Goal: Information Seeking & Learning: Understand process/instructions

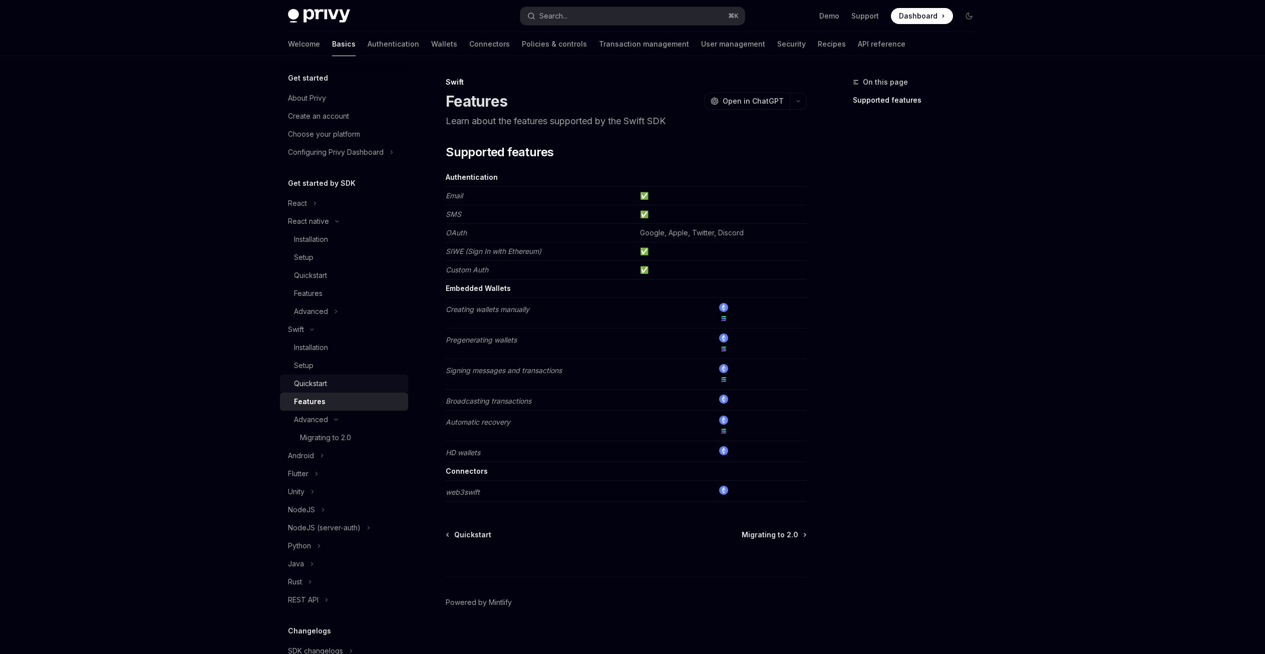
click at [333, 389] on div "Quickstart" at bounding box center [348, 384] width 108 height 12
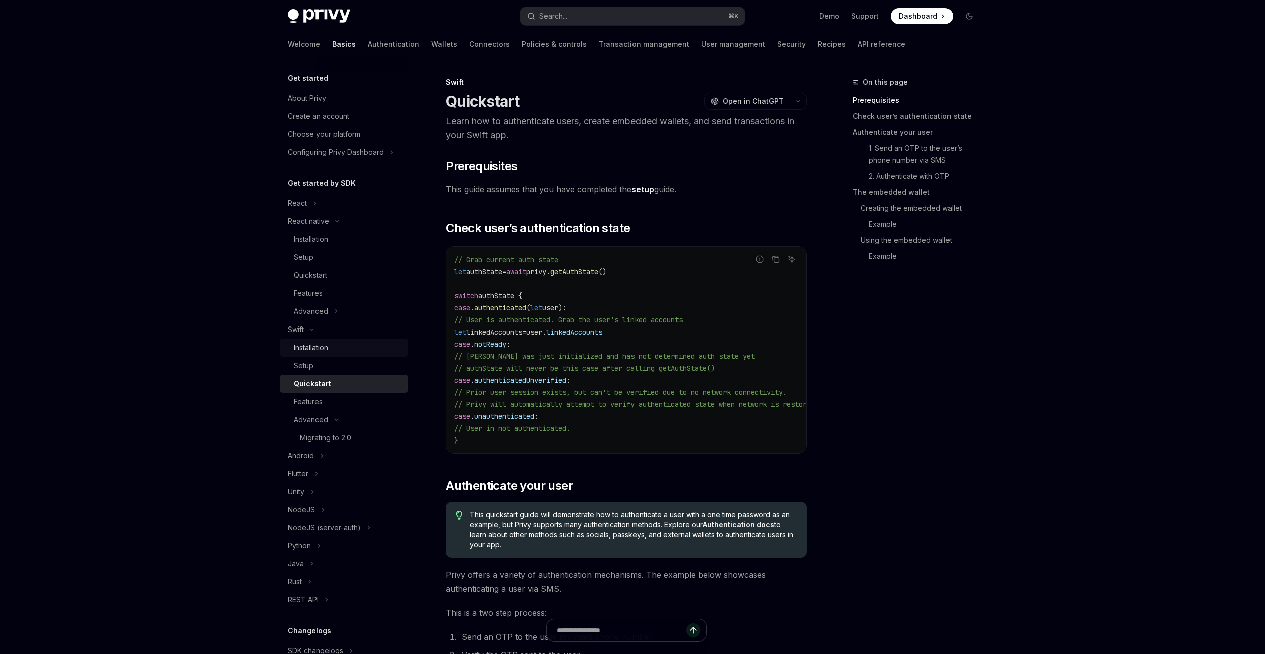
click at [325, 348] on div "Installation" at bounding box center [311, 348] width 34 height 12
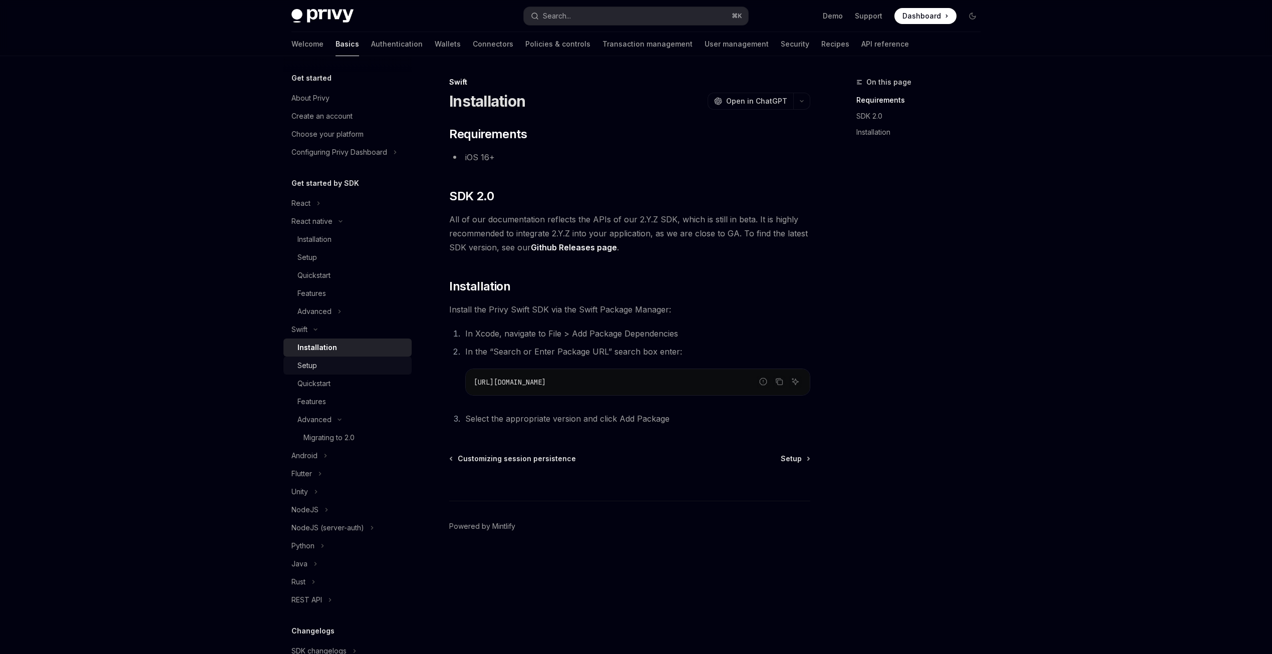
click at [335, 366] on div "Setup" at bounding box center [351, 366] width 108 height 12
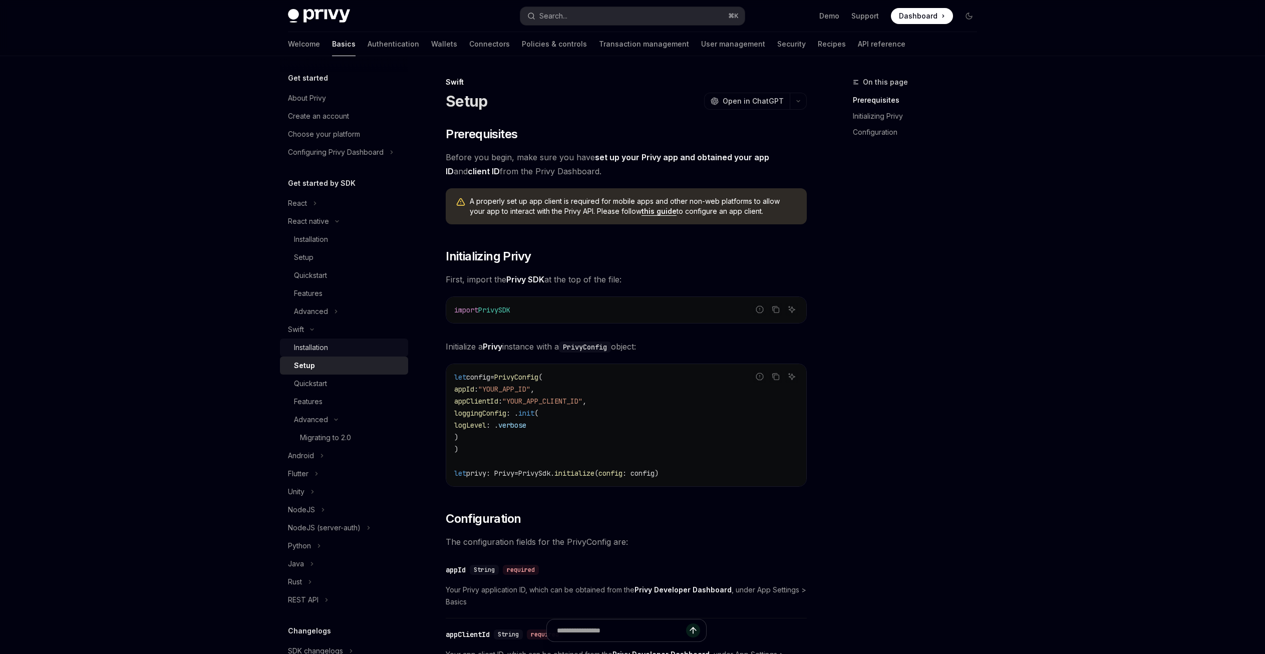
click at [344, 342] on div "Installation" at bounding box center [348, 348] width 108 height 12
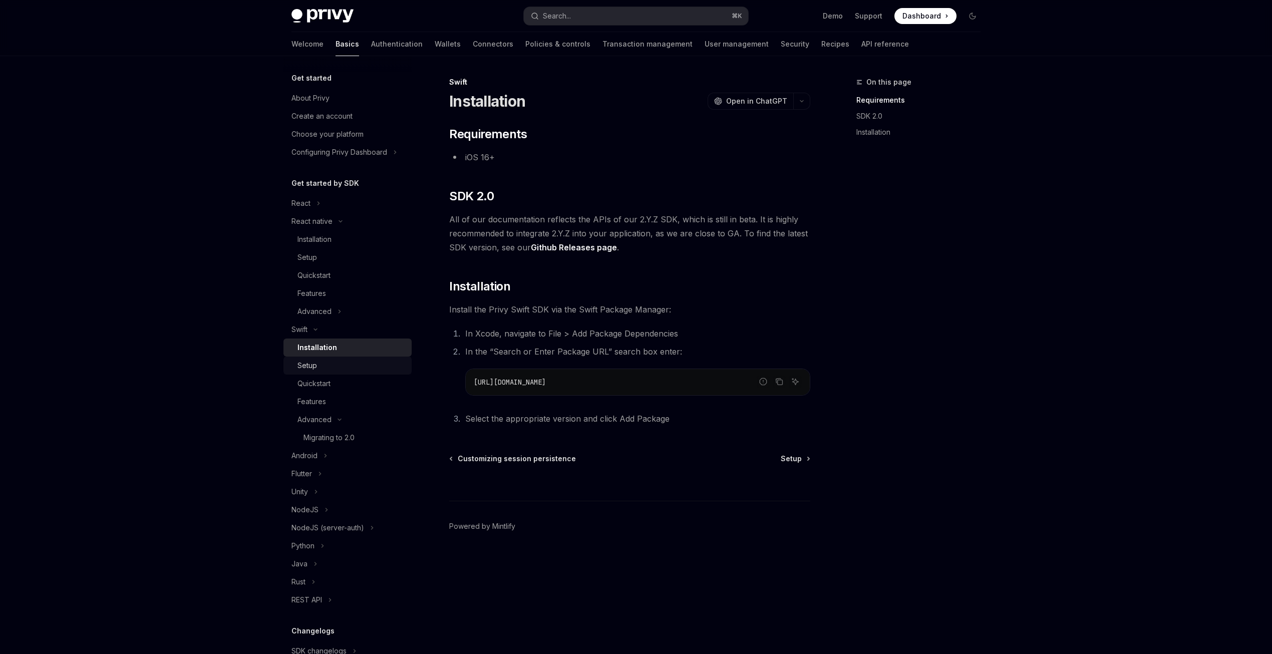
click at [336, 363] on div "Setup" at bounding box center [351, 366] width 108 height 12
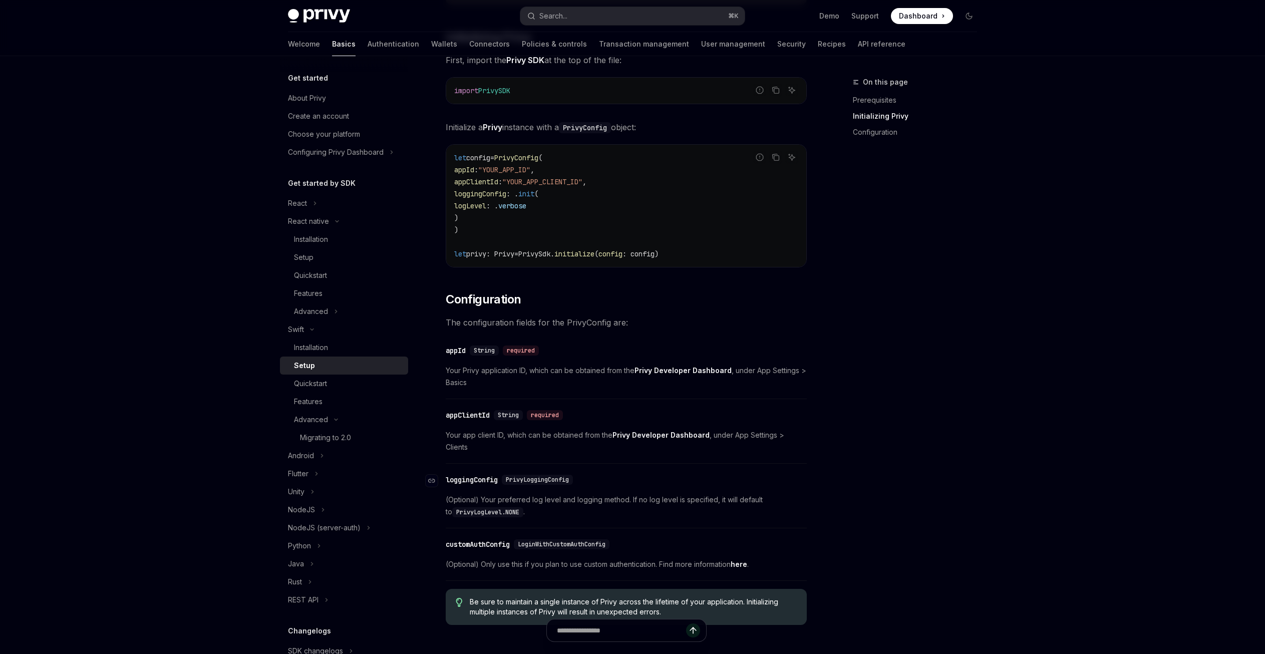
scroll to position [272, 0]
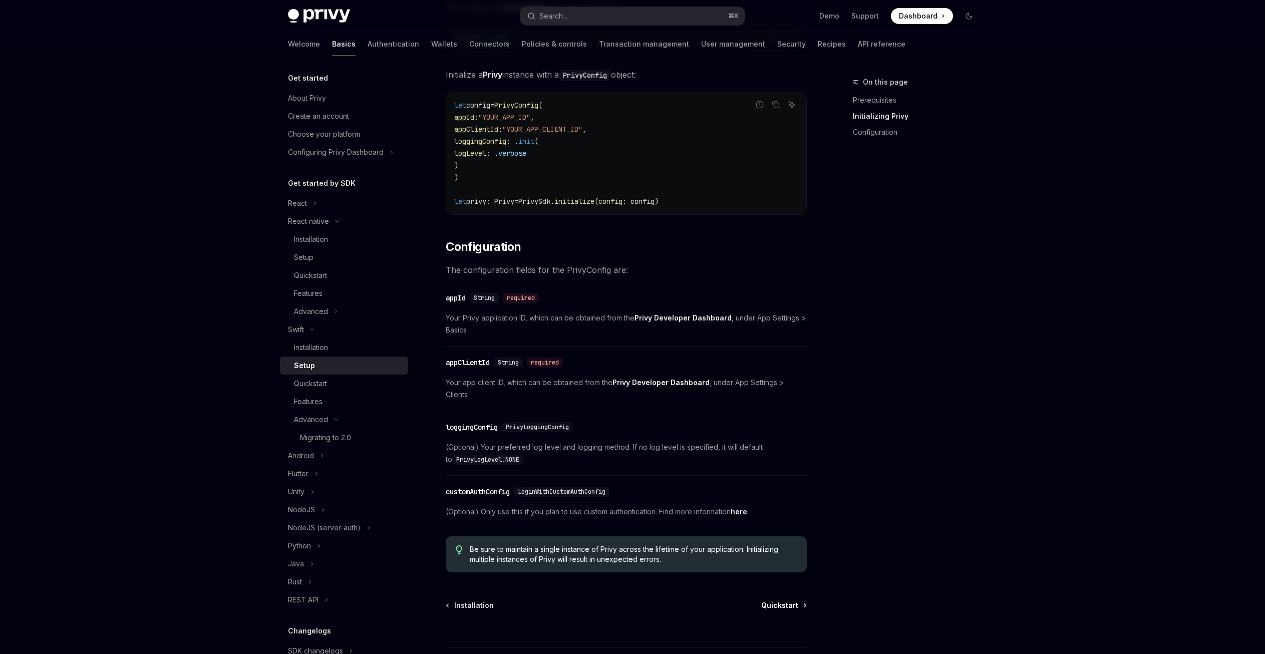
click at [781, 600] on span "Quickstart" at bounding box center [779, 605] width 37 height 10
type textarea "*"
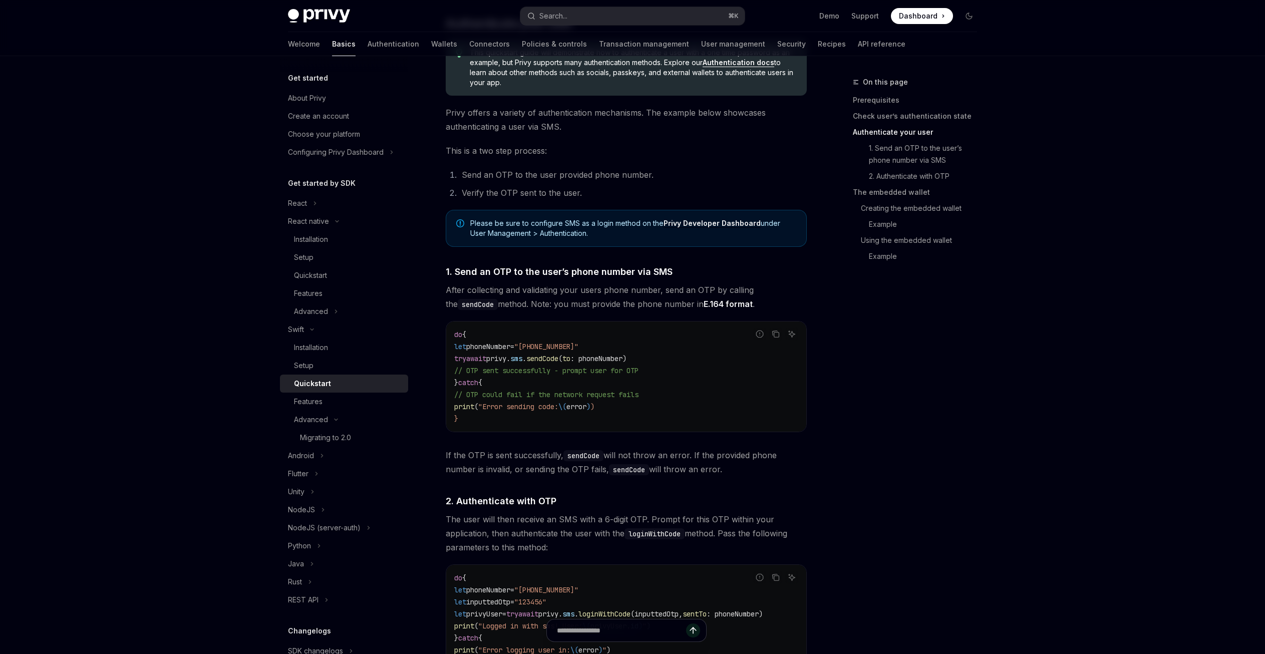
scroll to position [550, 0]
